Goal: Information Seeking & Learning: Learn about a topic

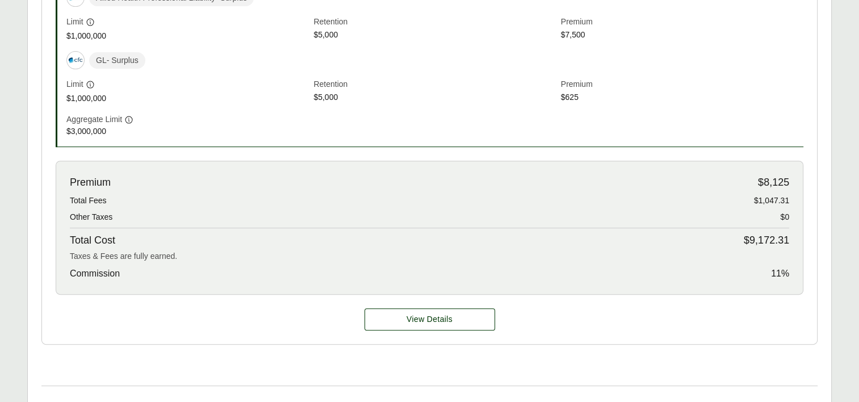
scroll to position [397, 0]
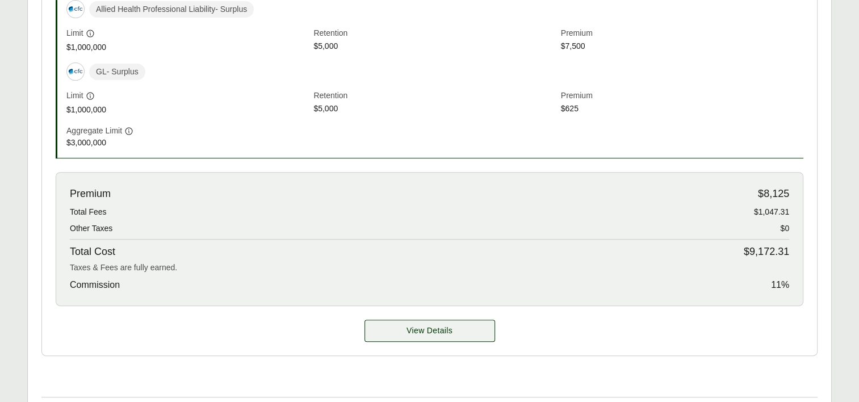
click at [443, 333] on span "View Details" at bounding box center [430, 331] width 46 height 12
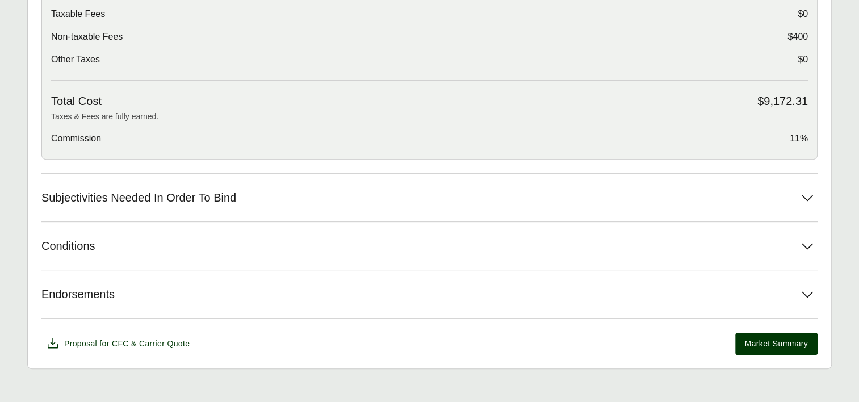
scroll to position [541, 0]
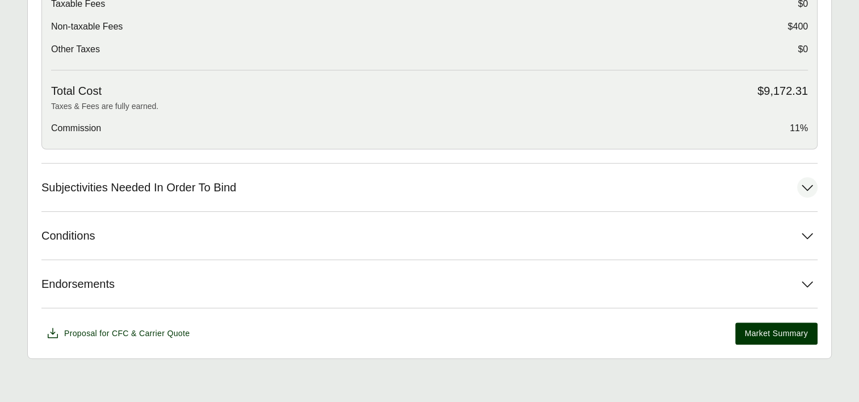
click at [801, 185] on icon at bounding box center [807, 187] width 20 height 20
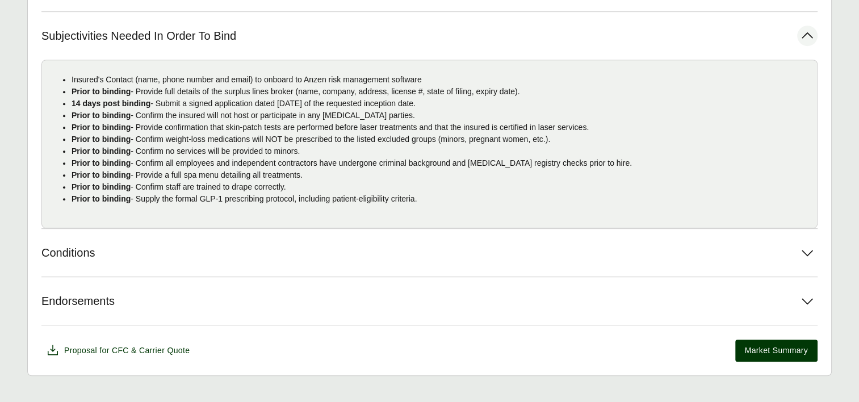
scroll to position [709, 0]
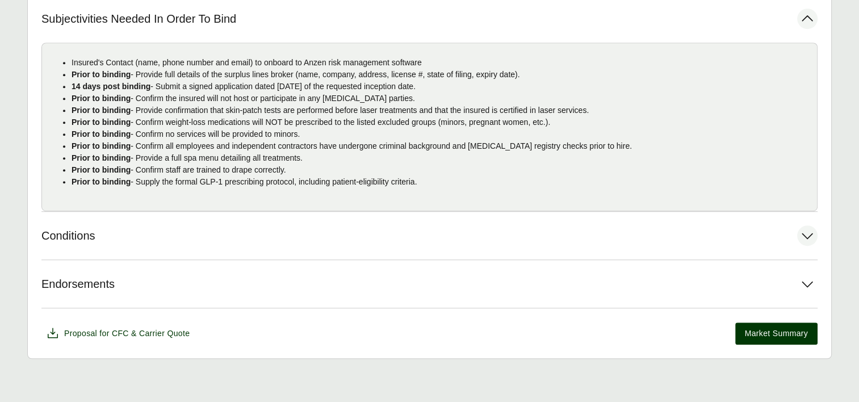
click at [807, 233] on icon at bounding box center [807, 235] width 20 height 20
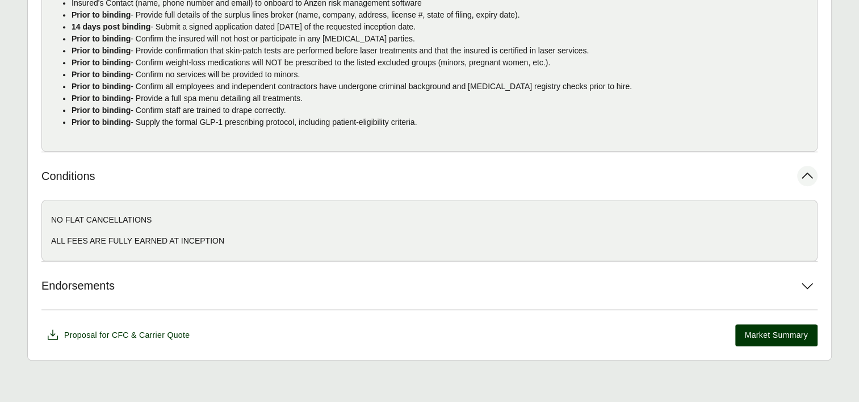
scroll to position [770, 0]
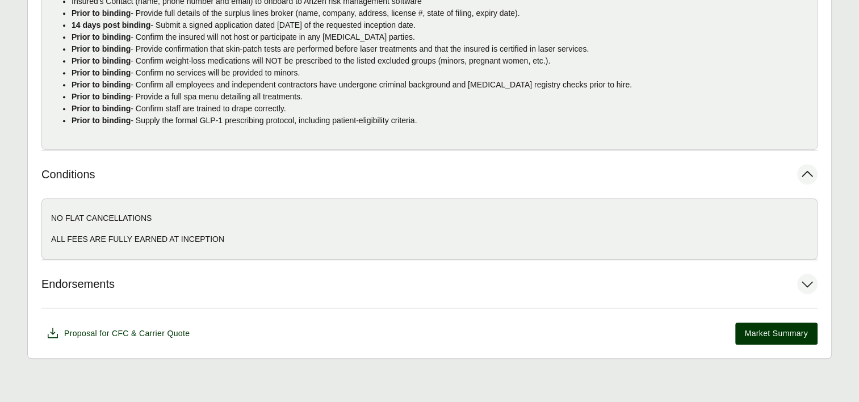
click at [815, 282] on icon at bounding box center [807, 284] width 20 height 20
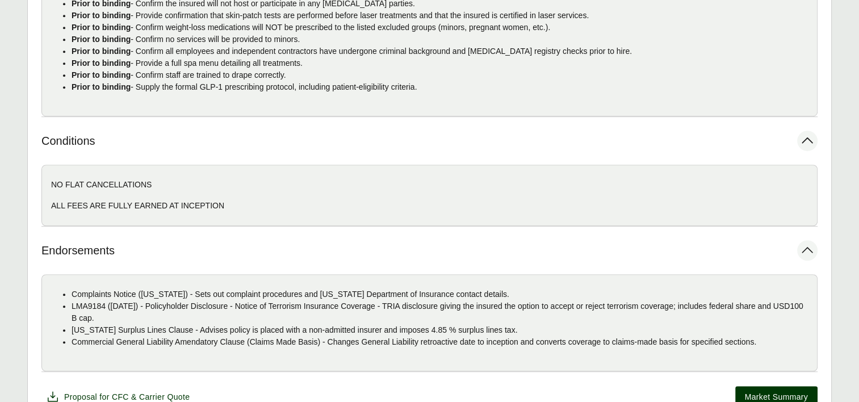
scroll to position [868, 0]
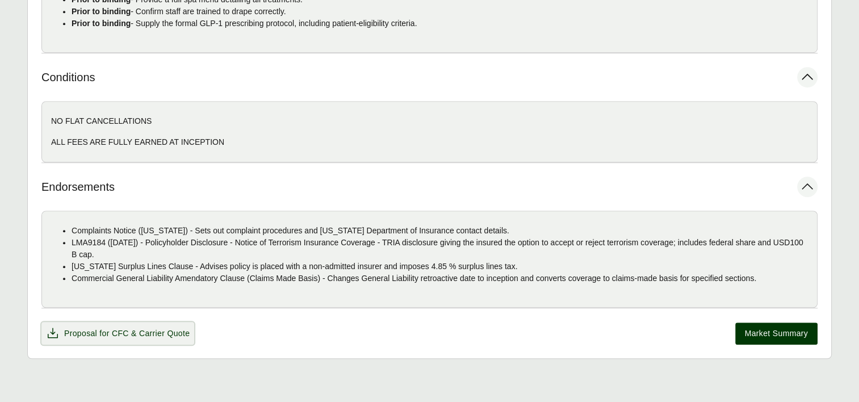
click at [77, 328] on span "Proposal for CFC & Carrier Quote" at bounding box center [126, 334] width 125 height 12
